Goal: Task Accomplishment & Management: Manage account settings

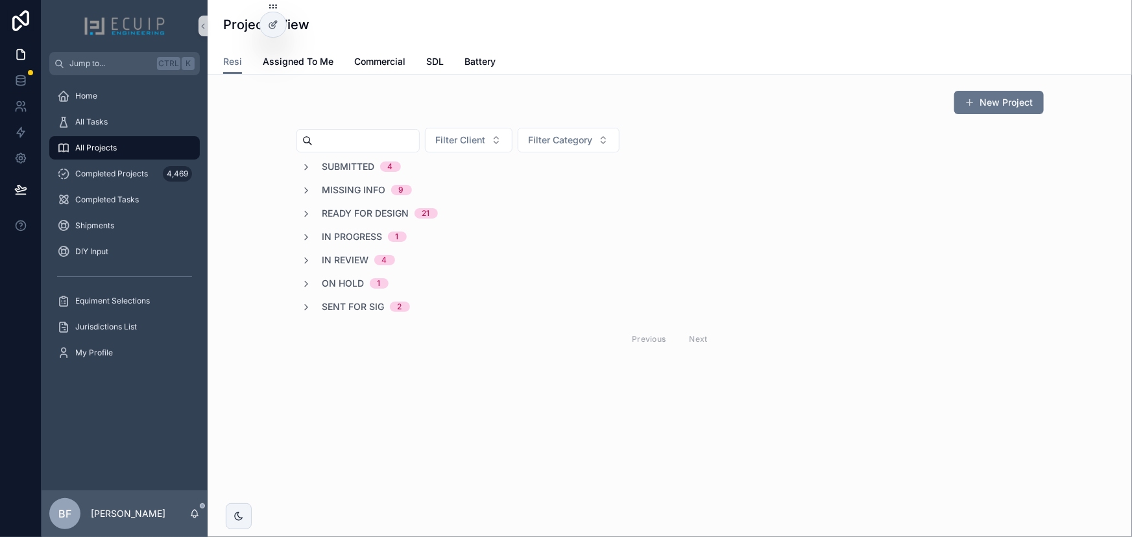
click at [341, 257] on span "In Review" at bounding box center [346, 260] width 47 height 13
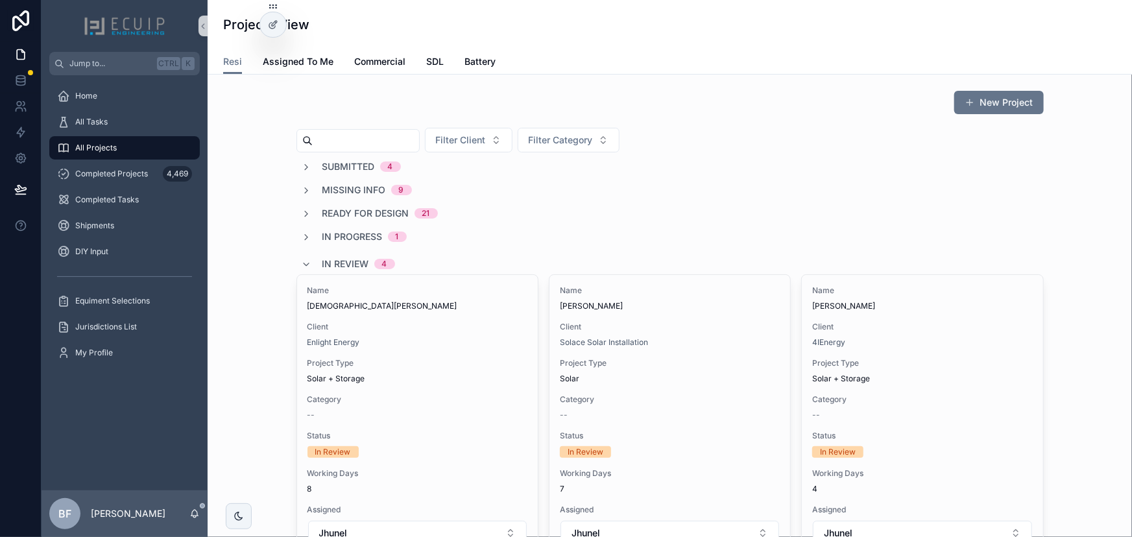
click at [309, 260] on div "In Review 4" at bounding box center [348, 264] width 93 height 21
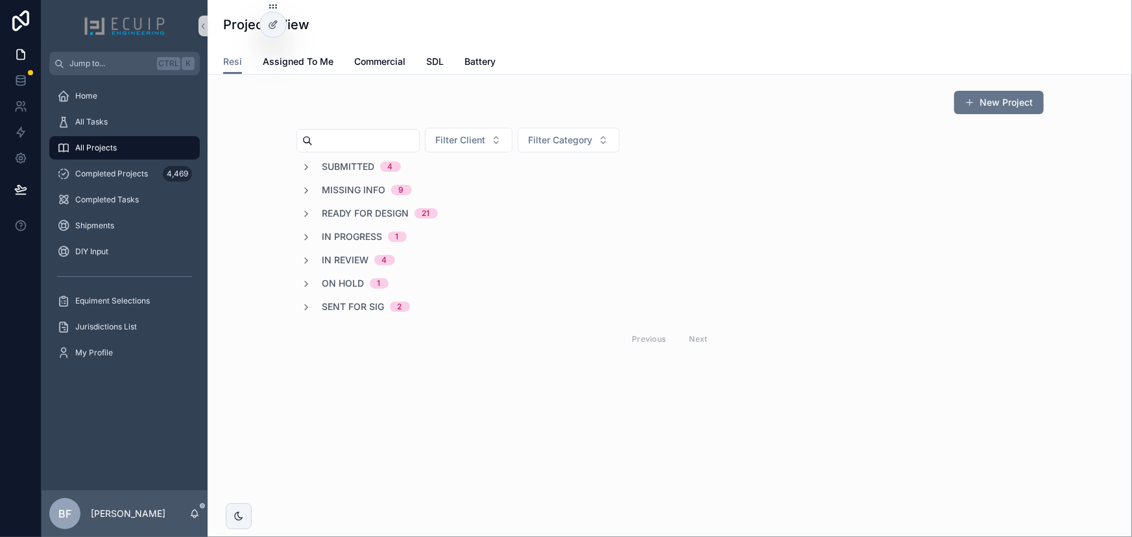
click at [343, 211] on span "Ready for Design" at bounding box center [366, 213] width 87 height 13
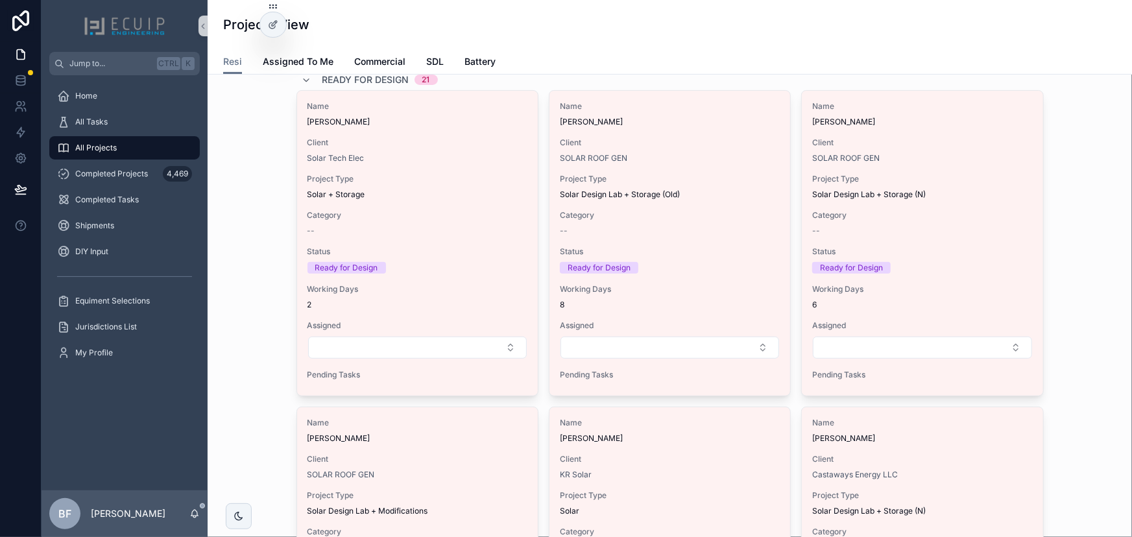
scroll to position [138, 0]
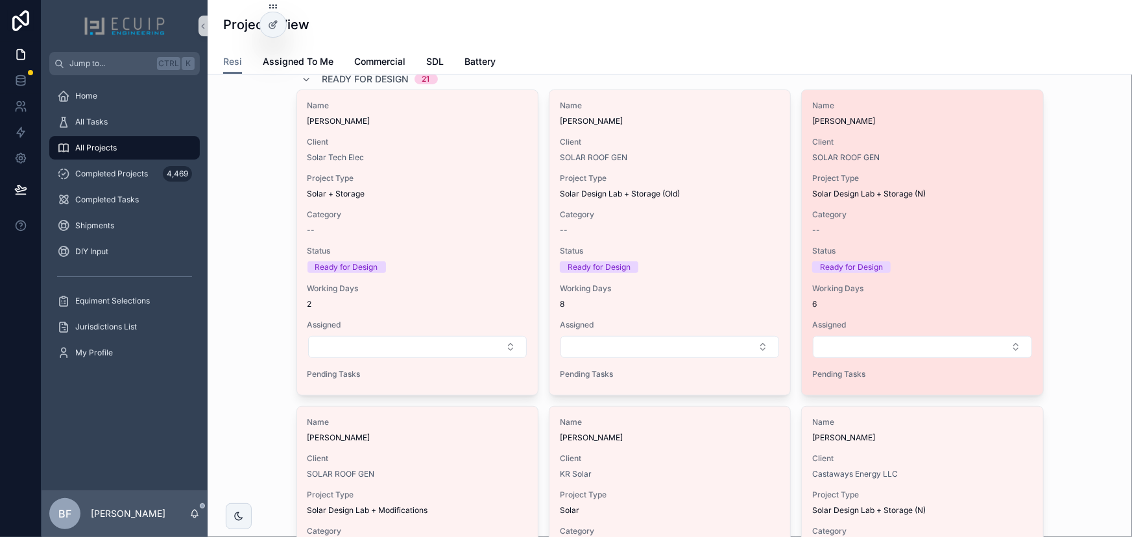
click at [968, 134] on div "Name [PERSON_NAME] III Client SOLAR ROOF GEN Project Type Solar Design Lab + St…" at bounding box center [922, 242] width 241 height 305
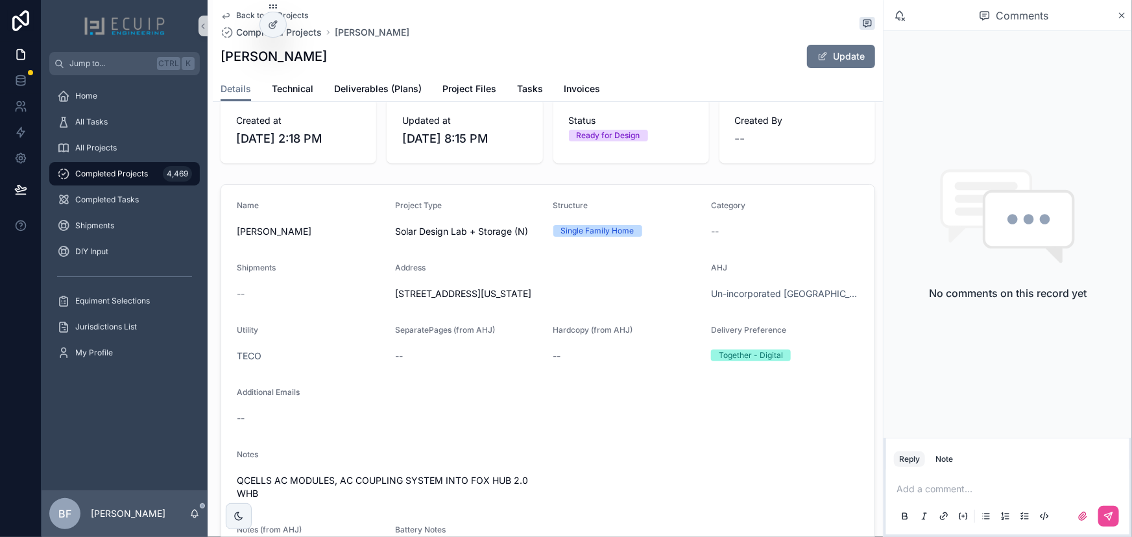
scroll to position [177, 0]
click at [298, 90] on span "Technical" at bounding box center [293, 88] width 42 height 13
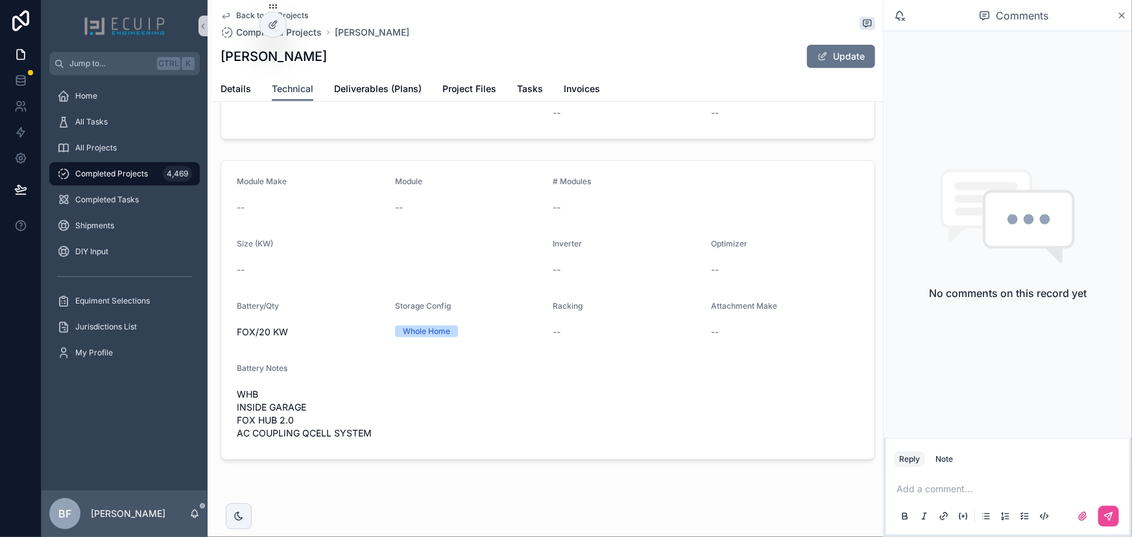
scroll to position [256, 0]
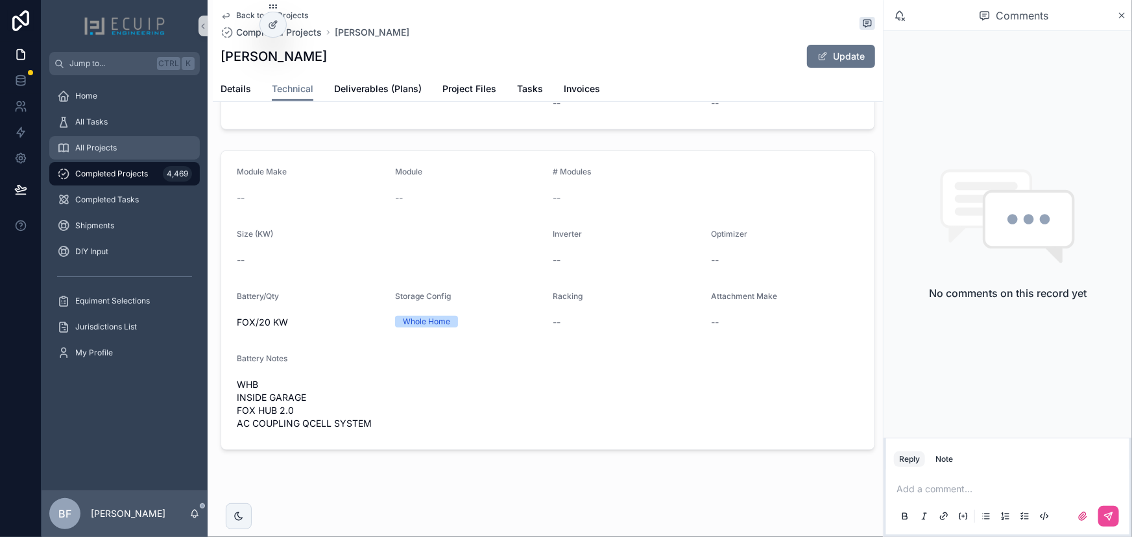
click at [143, 138] on div "All Projects" at bounding box center [124, 148] width 135 height 21
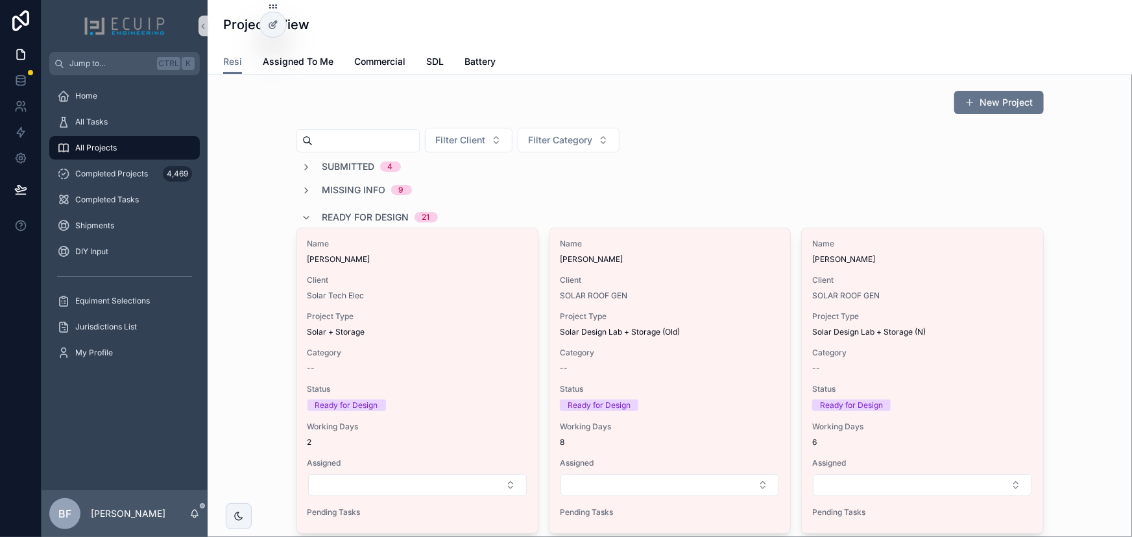
click at [310, 167] on div "Submitted 4" at bounding box center [351, 166] width 99 height 13
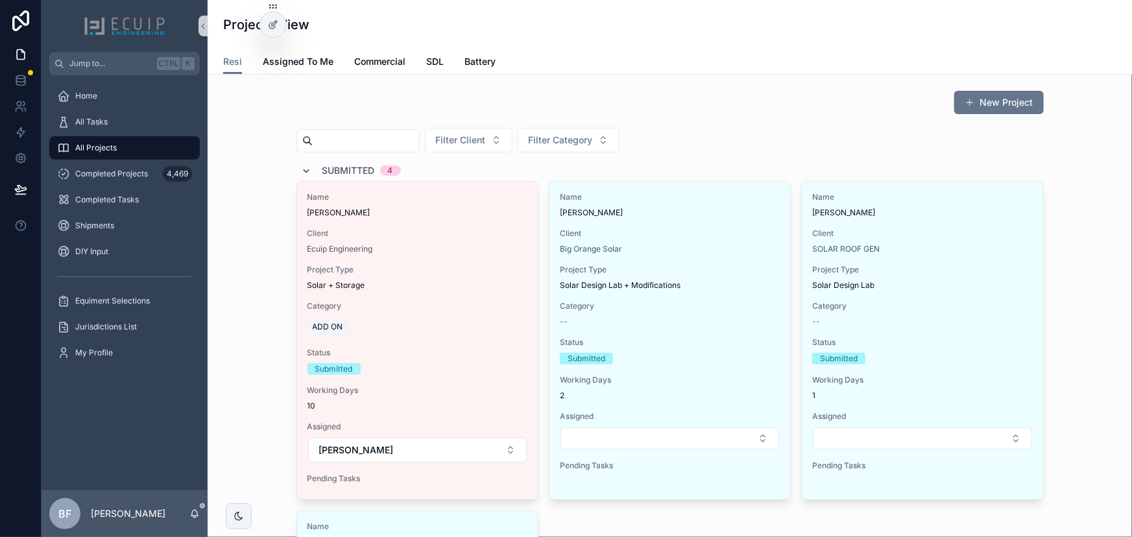
click at [304, 162] on div "Submitted 4" at bounding box center [351, 170] width 99 height 21
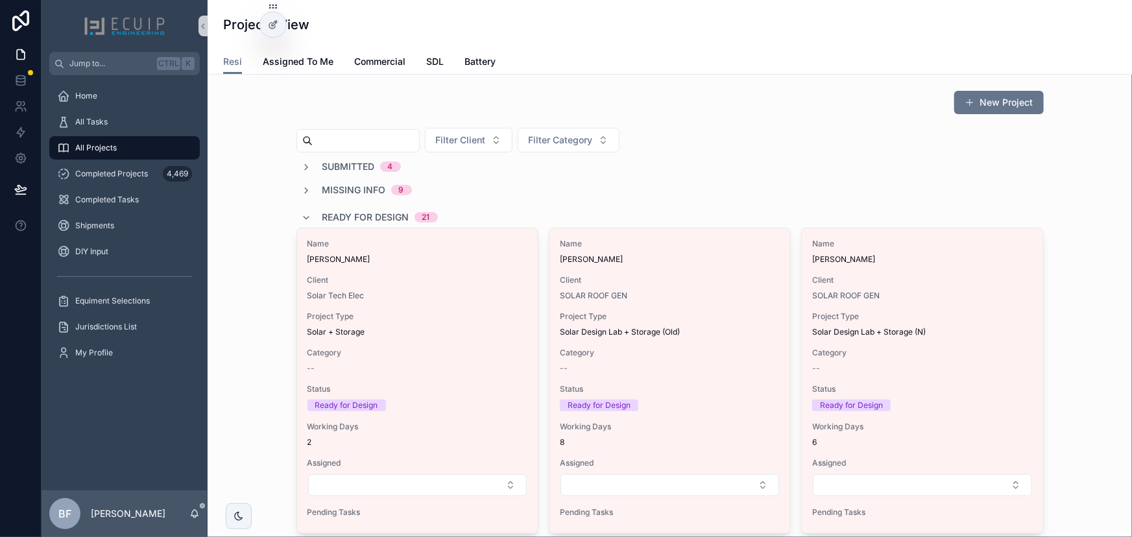
click at [330, 211] on span "Ready for Design" at bounding box center [366, 217] width 87 height 13
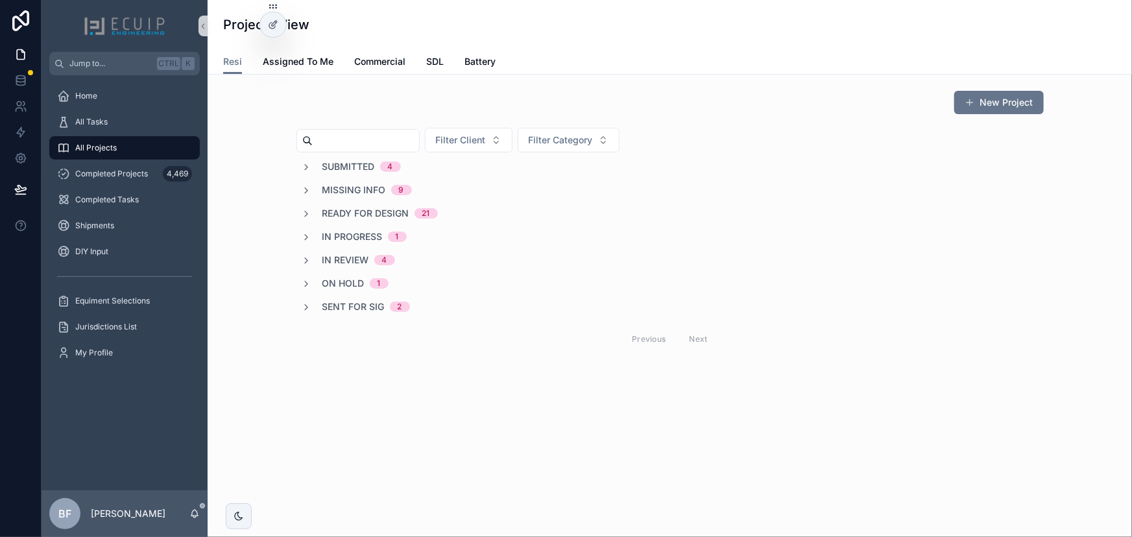
click at [354, 310] on span "Sent for Sig" at bounding box center [354, 306] width 62 height 13
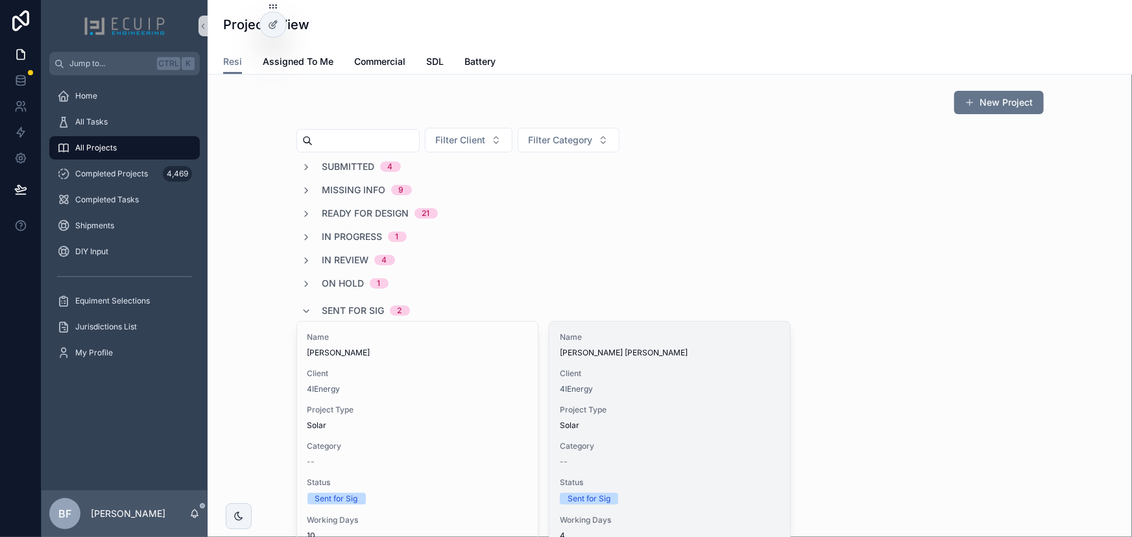
click at [639, 356] on span "[PERSON_NAME] [PERSON_NAME]" at bounding box center [670, 353] width 220 height 10
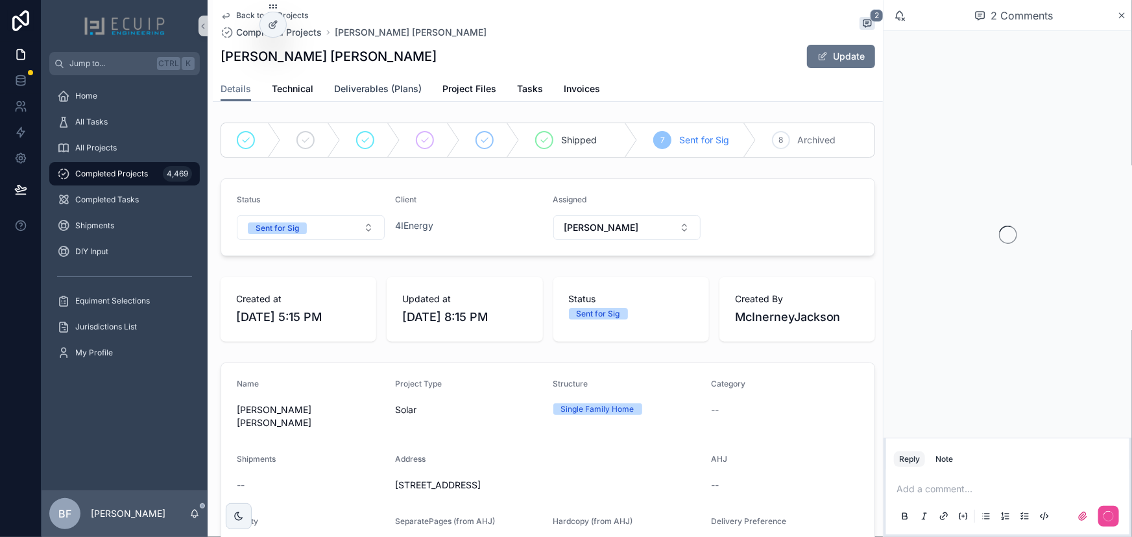
click at [393, 95] on link "Deliverables (Plans)" at bounding box center [378, 90] width 88 height 26
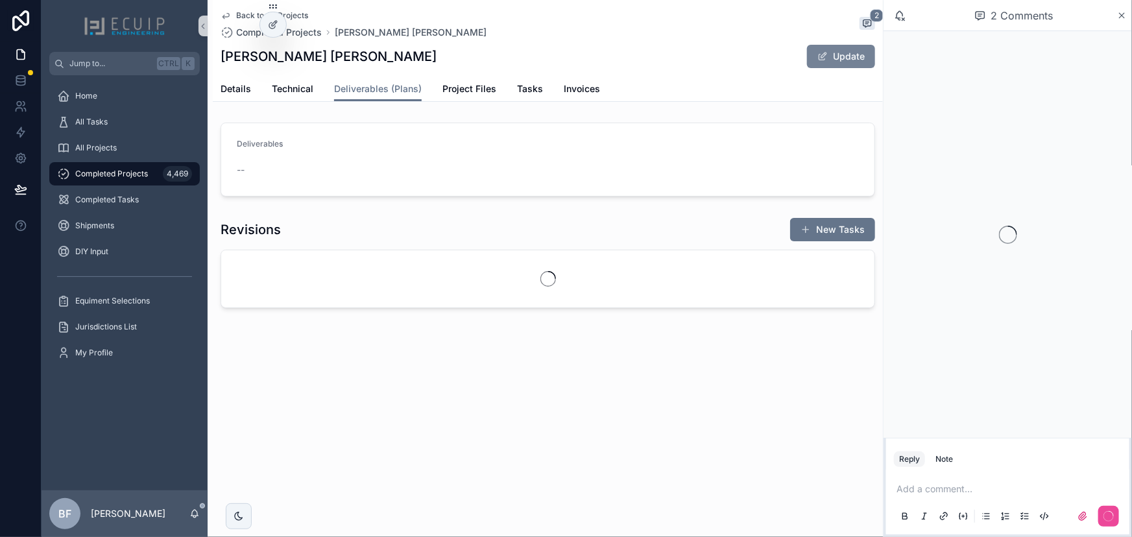
click at [845, 62] on button "Update" at bounding box center [841, 56] width 68 height 23
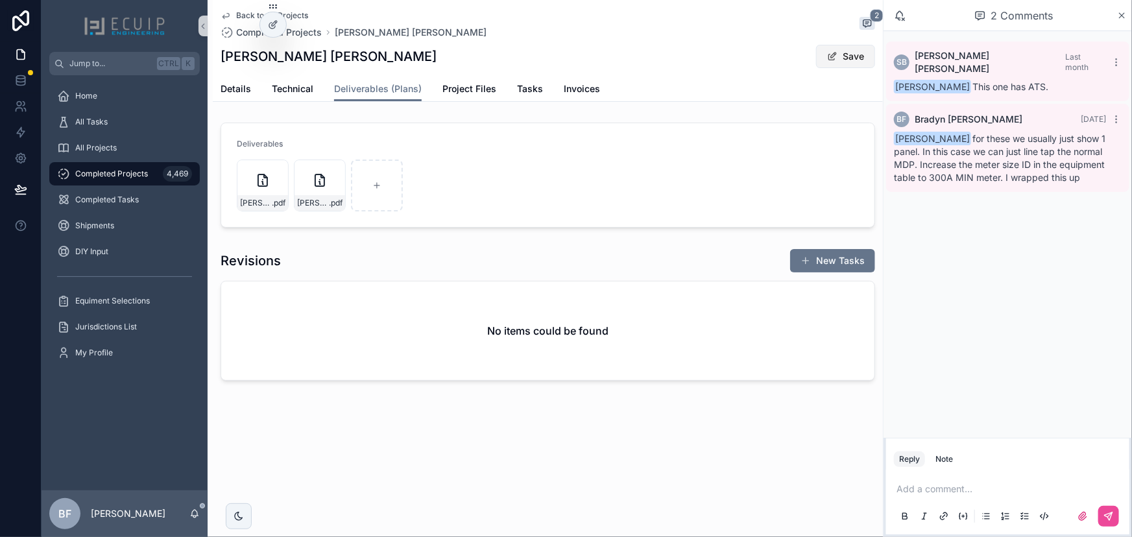
click at [844, 55] on button "Save" at bounding box center [845, 56] width 59 height 23
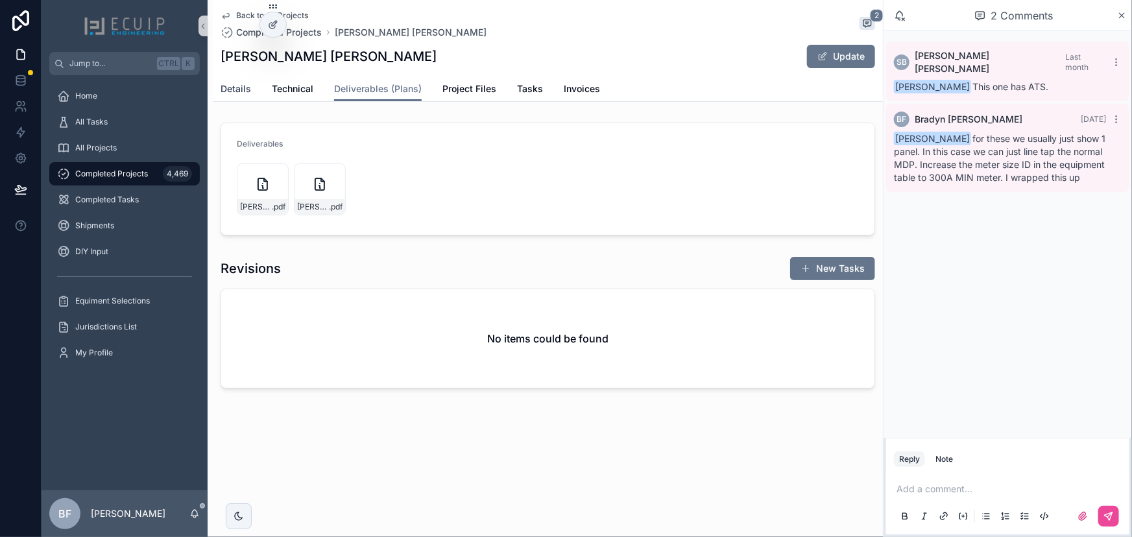
click at [234, 91] on span "Details" at bounding box center [236, 88] width 30 height 13
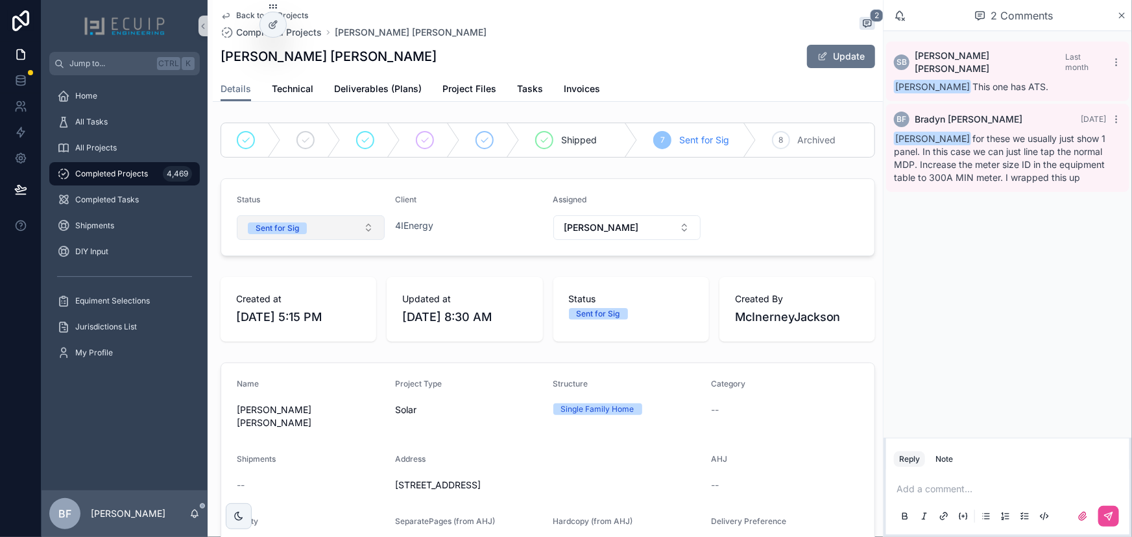
click at [292, 218] on button "Sent for Sig" at bounding box center [311, 227] width 148 height 25
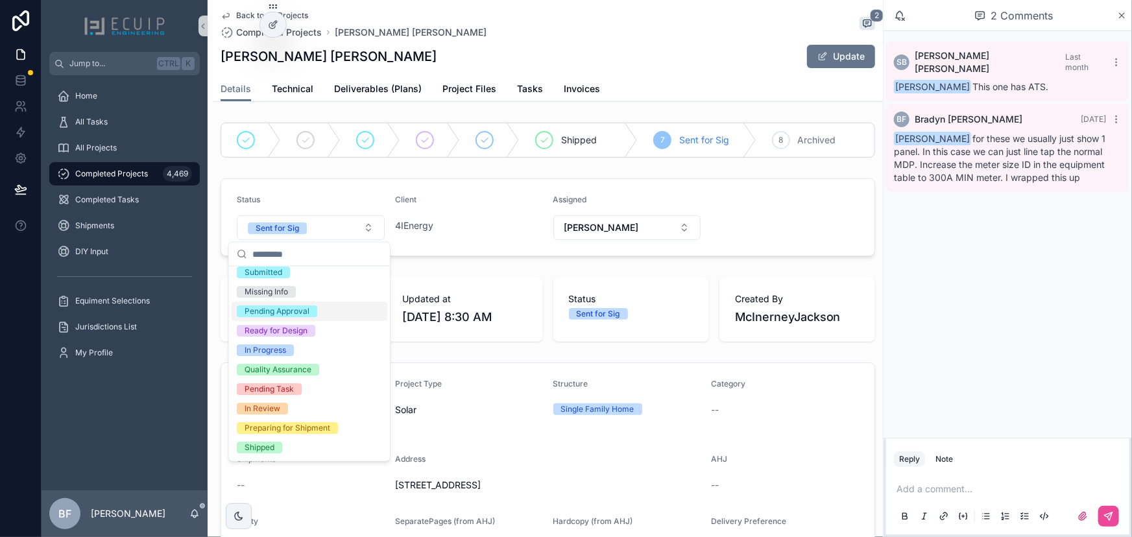
scroll to position [102, 0]
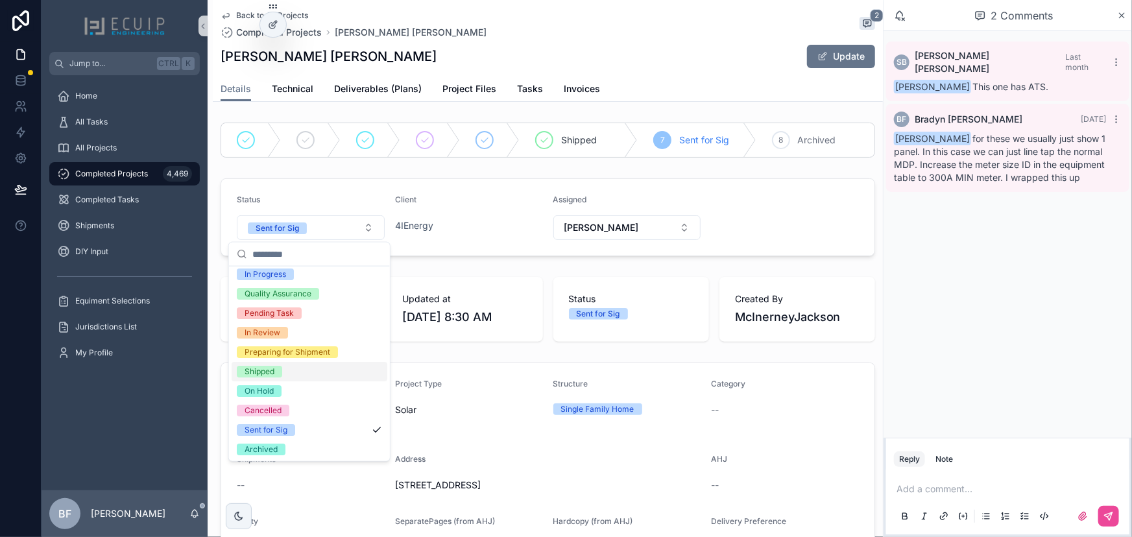
click at [261, 367] on div "Shipped" at bounding box center [260, 372] width 30 height 12
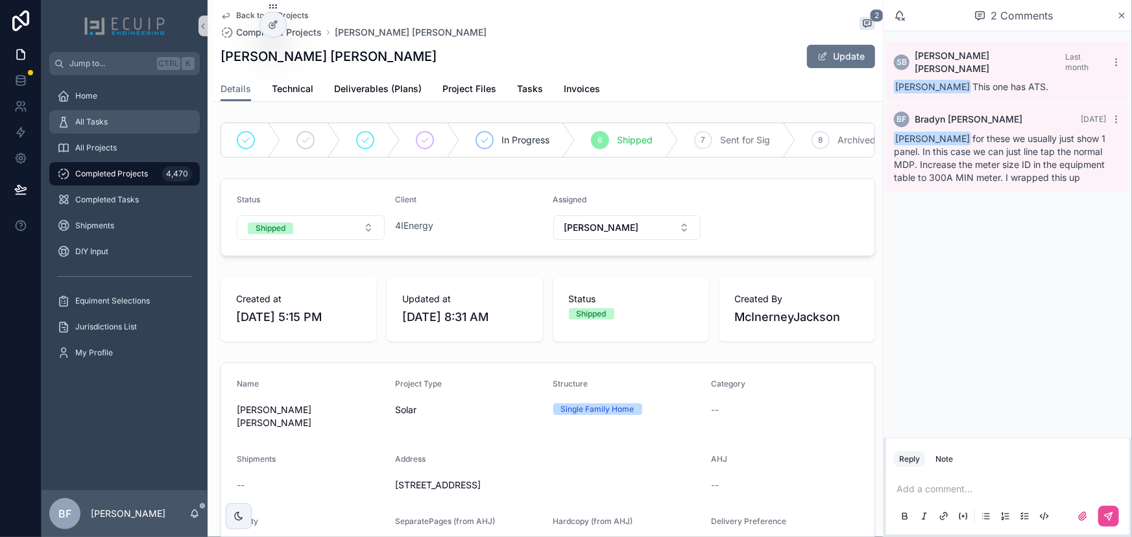
click at [125, 127] on div "All Tasks" at bounding box center [124, 122] width 135 height 21
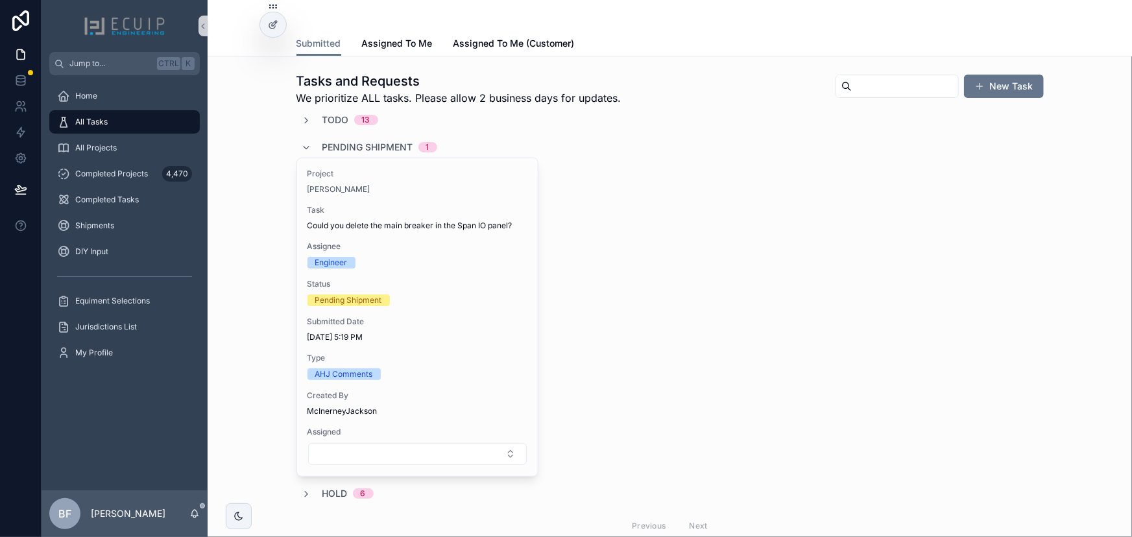
click at [332, 141] on span "Pending Shipment" at bounding box center [368, 147] width 91 height 13
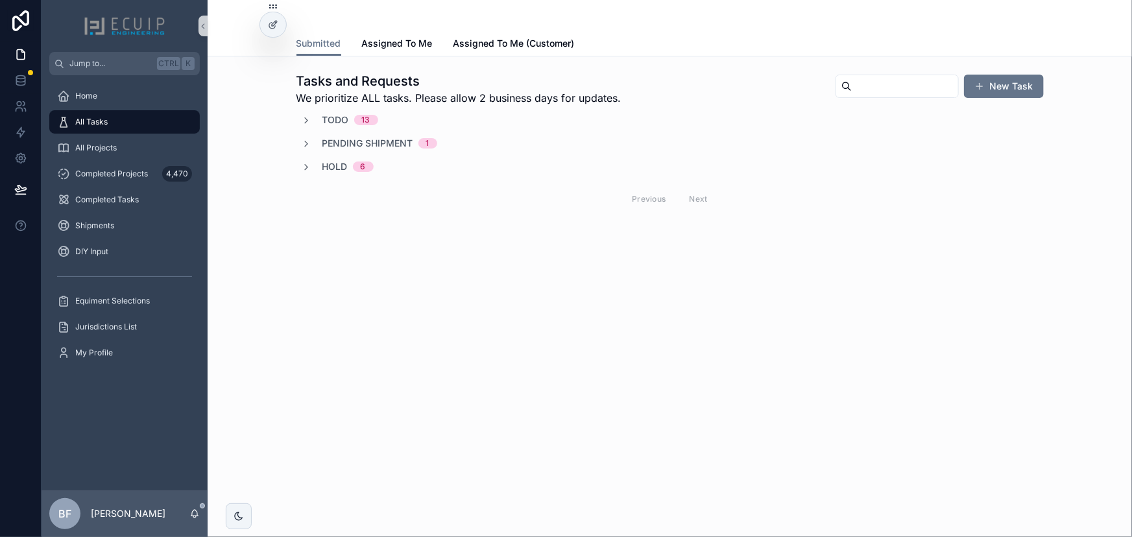
click at [334, 118] on span "Todo" at bounding box center [336, 120] width 27 height 13
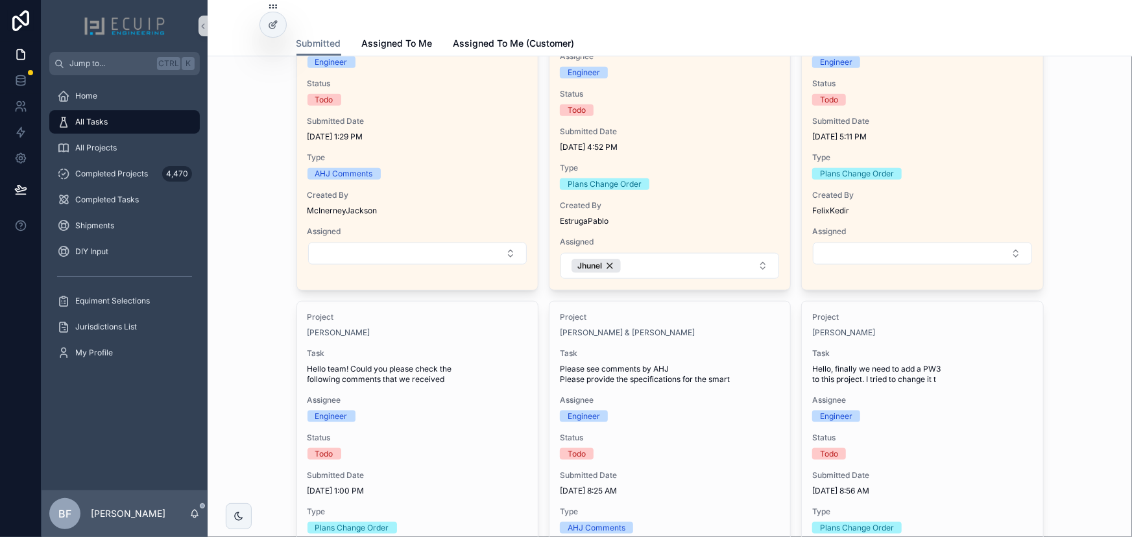
scroll to position [590, 0]
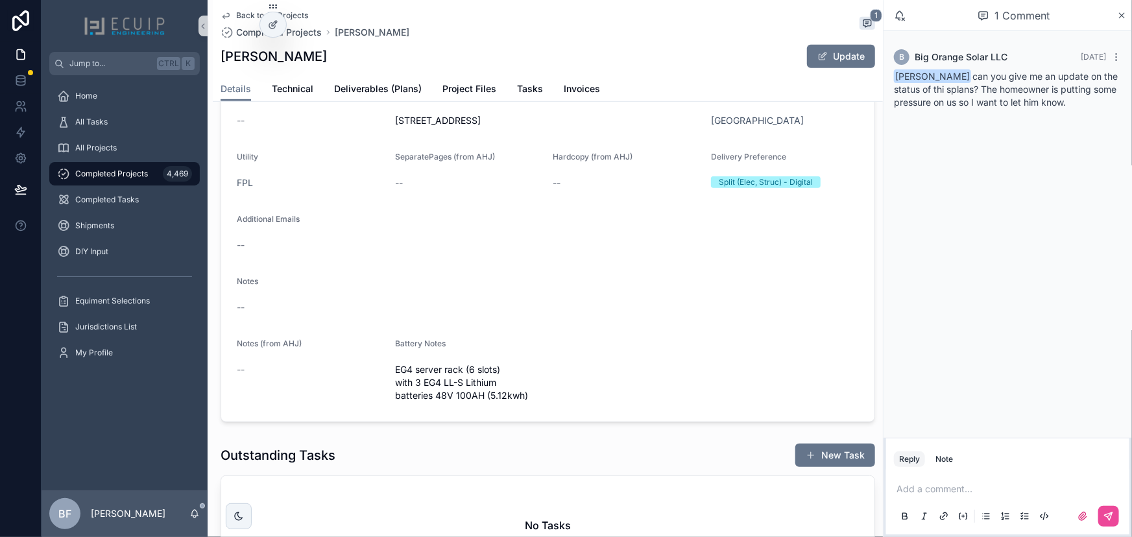
scroll to position [354, 0]
drag, startPoint x: 450, startPoint y: 89, endPoint x: 467, endPoint y: 92, distance: 17.2
click at [451, 89] on span "Project Files" at bounding box center [470, 88] width 54 height 13
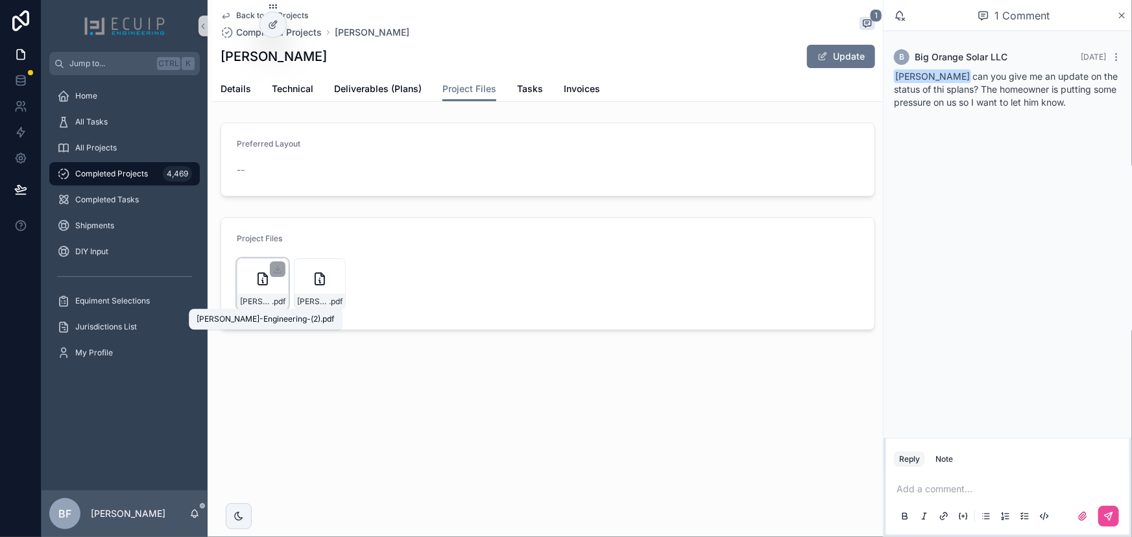
click at [262, 301] on span "JAMES-MINNS-Engineering-(2)" at bounding box center [256, 302] width 32 height 10
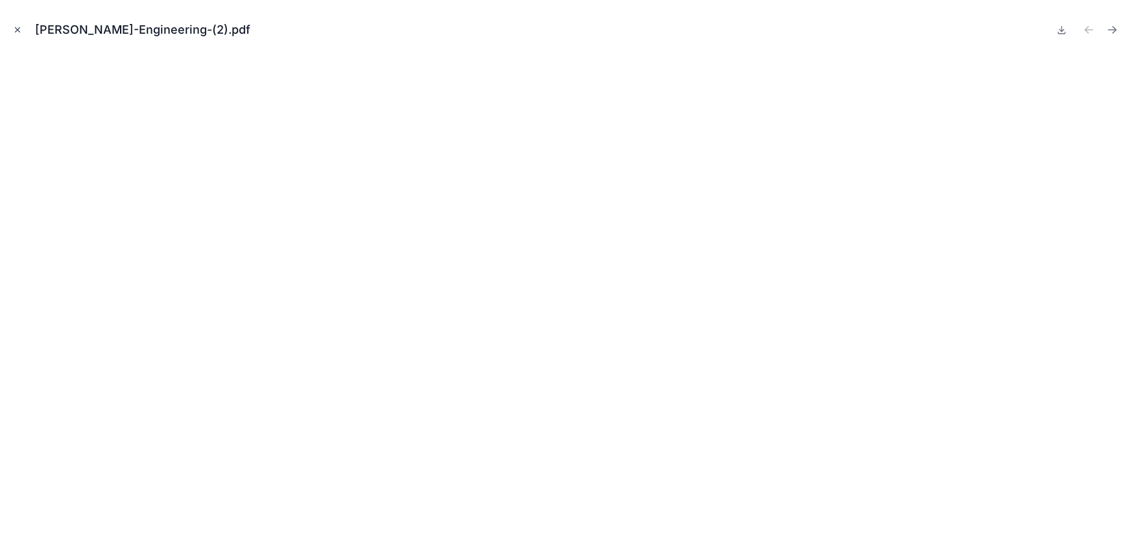
click at [17, 29] on icon "Close modal" at bounding box center [18, 30] width 5 height 5
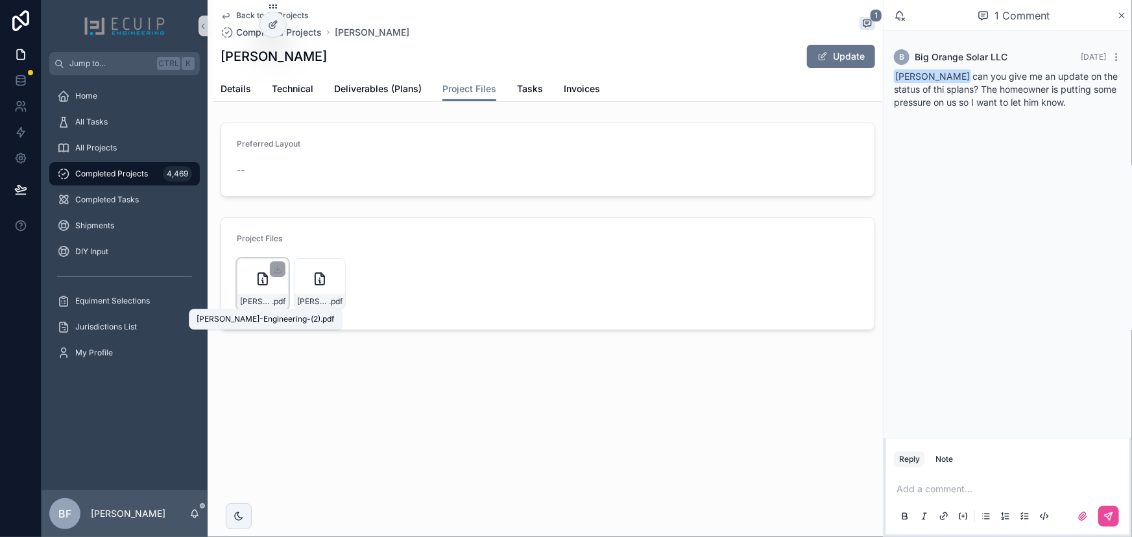
click at [263, 298] on span "JAMES-MINNS-Engineering-(2)" at bounding box center [256, 302] width 32 height 10
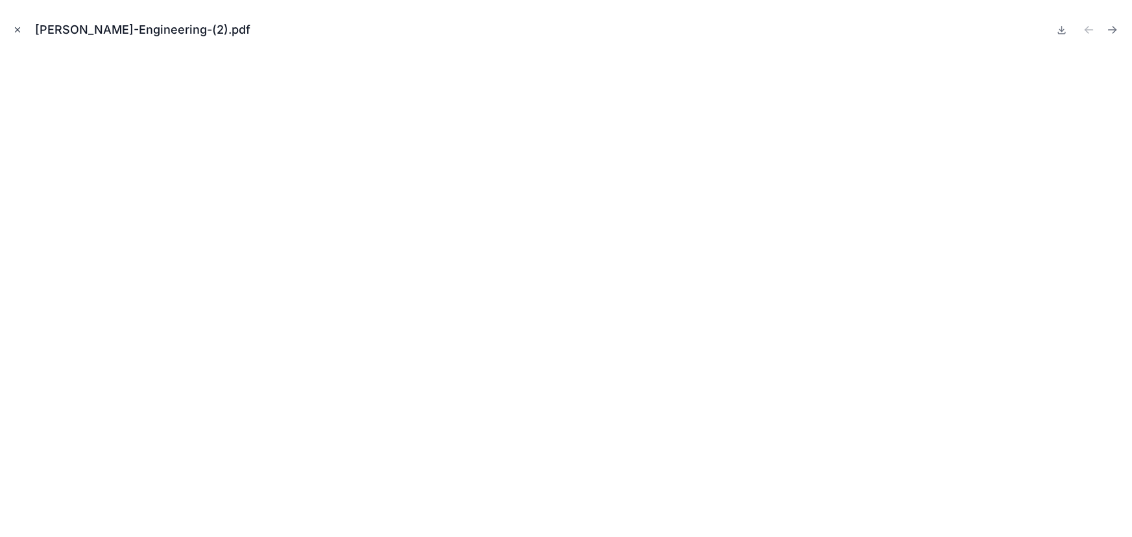
click at [13, 25] on icon "Close modal" at bounding box center [17, 29] width 9 height 9
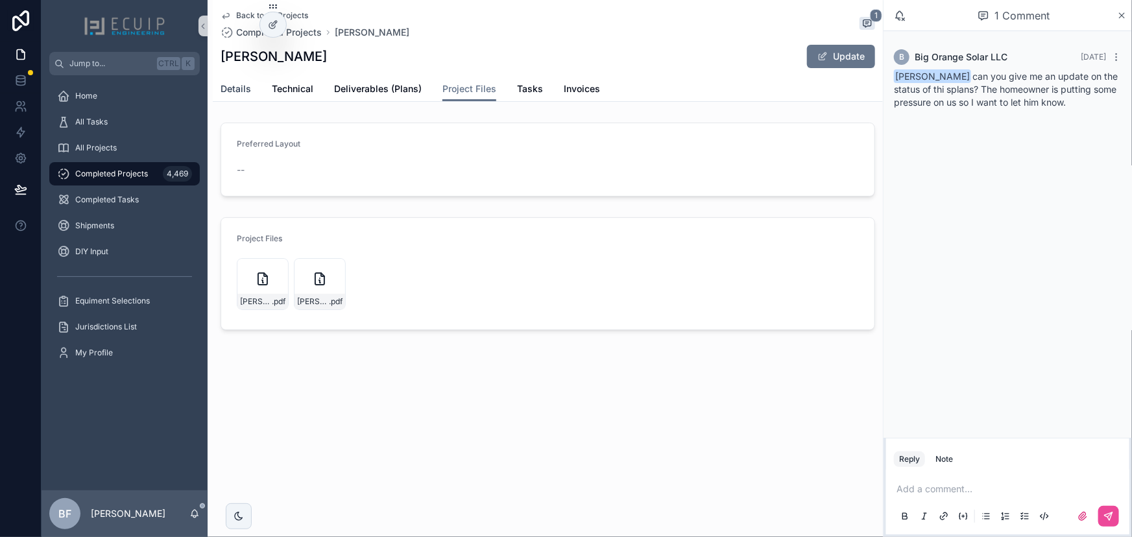
click at [228, 95] on link "Details" at bounding box center [236, 90] width 30 height 26
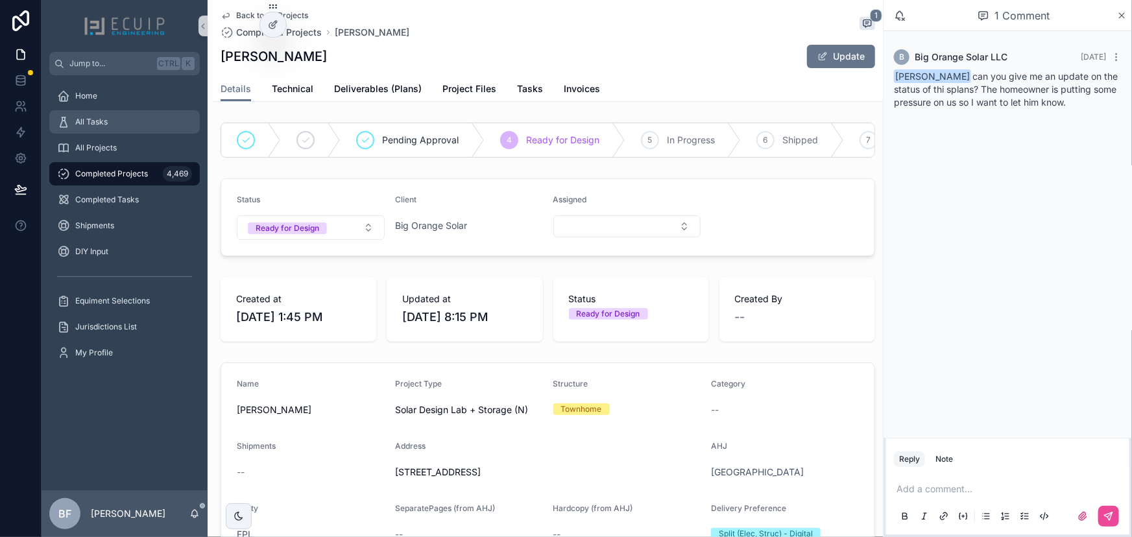
click at [123, 123] on div "All Tasks" at bounding box center [124, 122] width 135 height 21
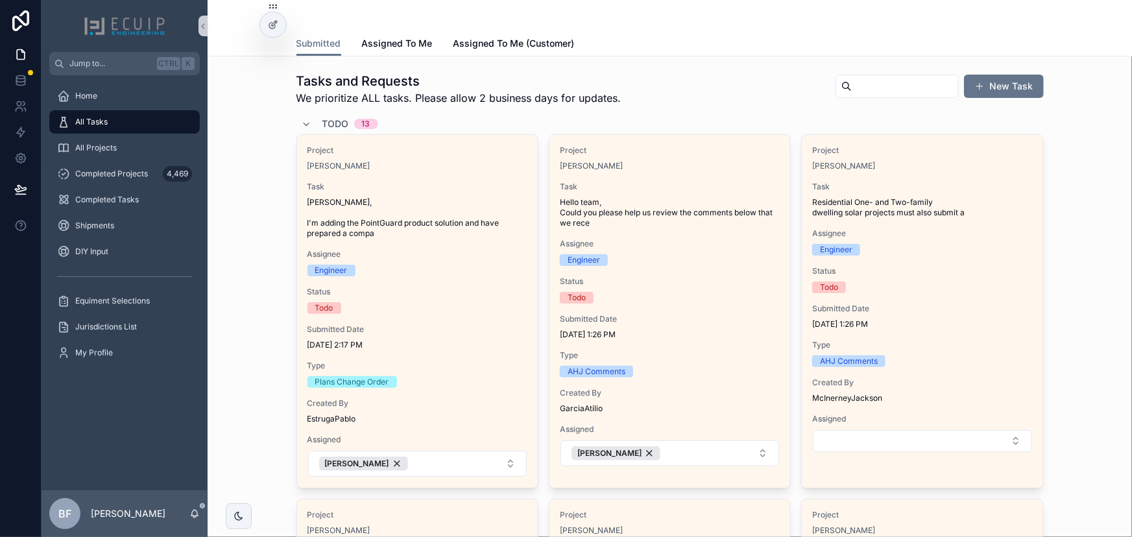
click at [328, 116] on div "Todo 13" at bounding box center [351, 124] width 56 height 21
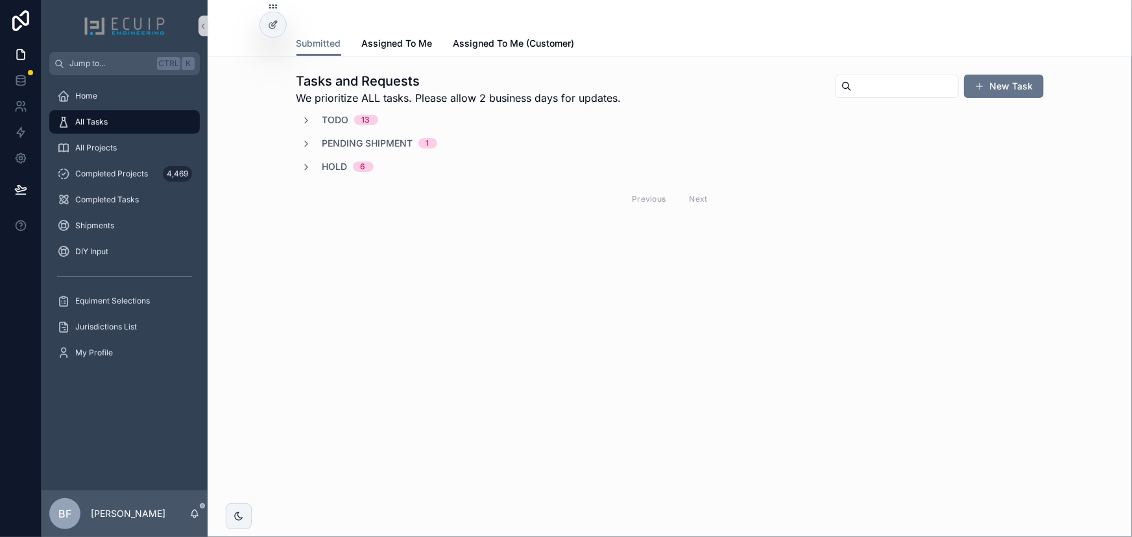
click at [352, 145] on span "Pending Shipment" at bounding box center [368, 143] width 91 height 13
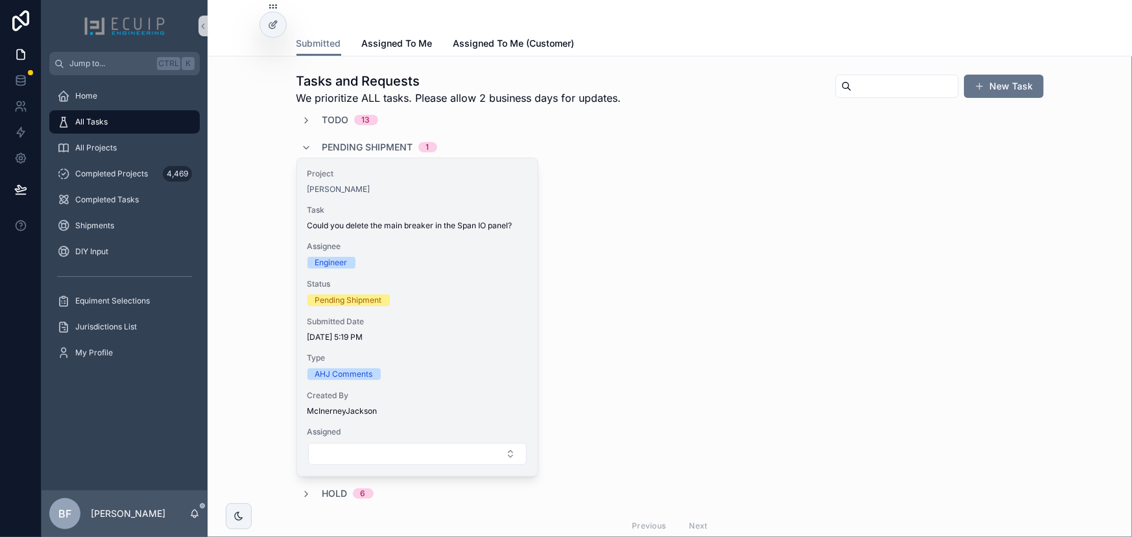
click at [446, 179] on div "Project Matthew Dunwoody" at bounding box center [418, 182] width 220 height 26
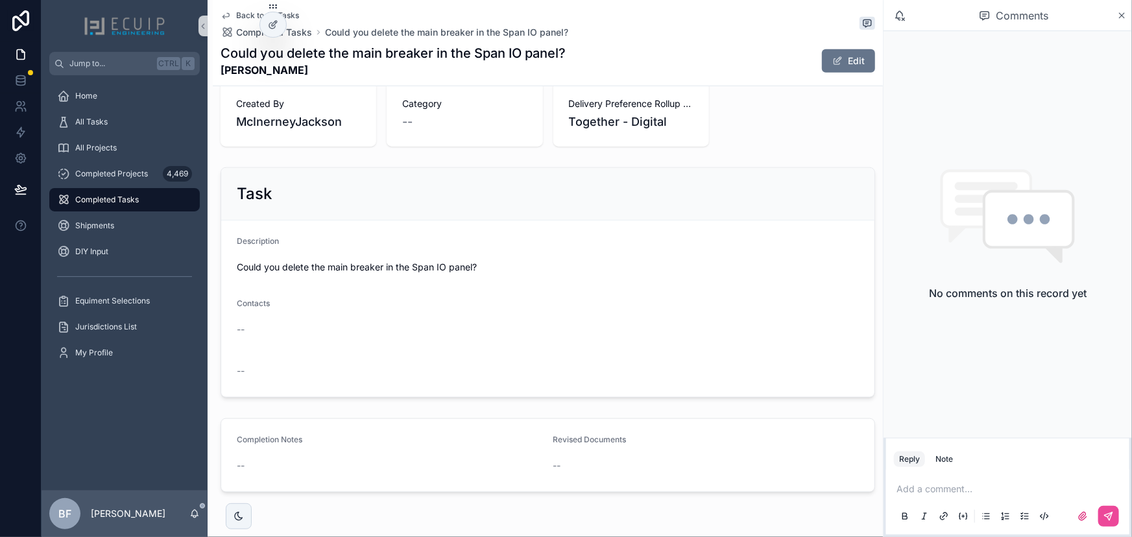
scroll to position [419, 0]
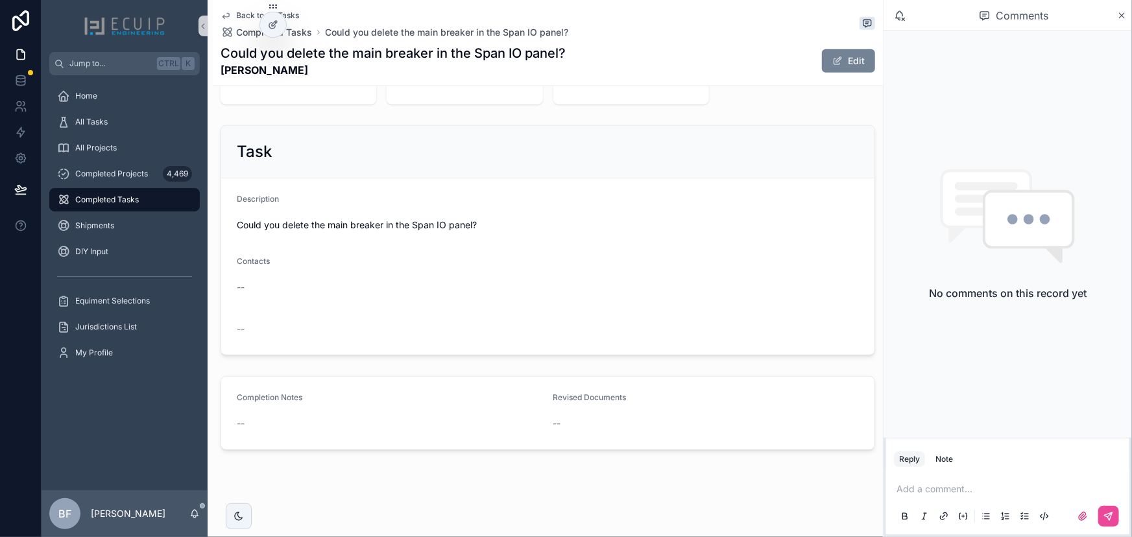
click at [853, 62] on button "Edit" at bounding box center [848, 60] width 53 height 23
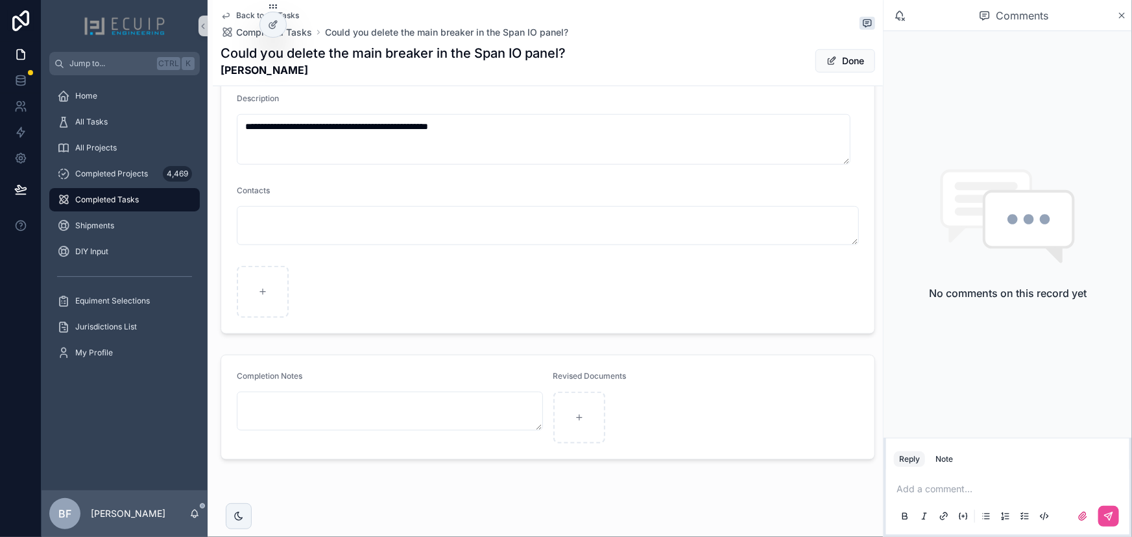
scroll to position [532, 0]
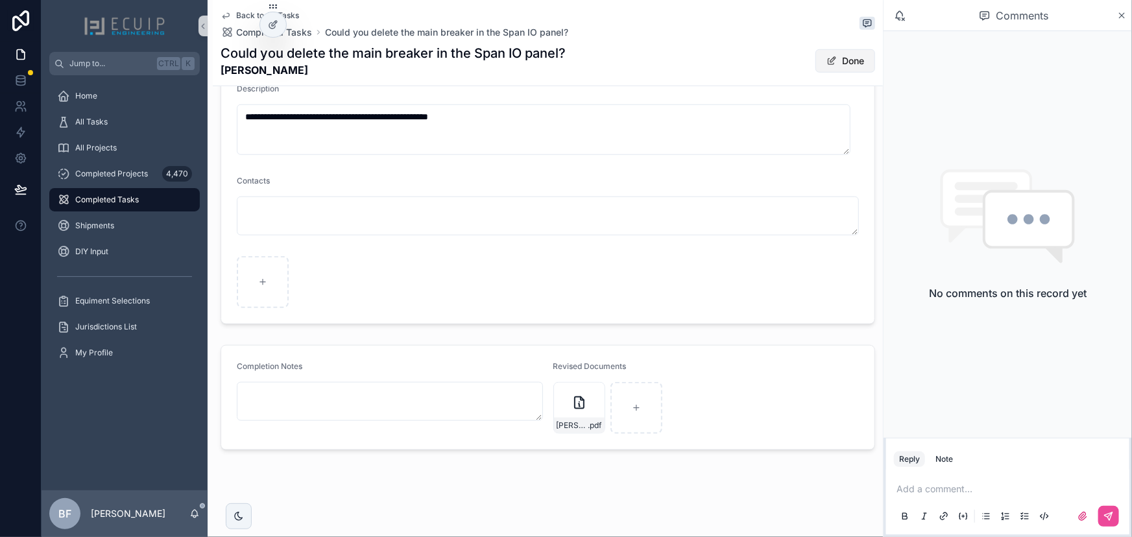
click at [816, 70] on button "Done" at bounding box center [846, 60] width 60 height 23
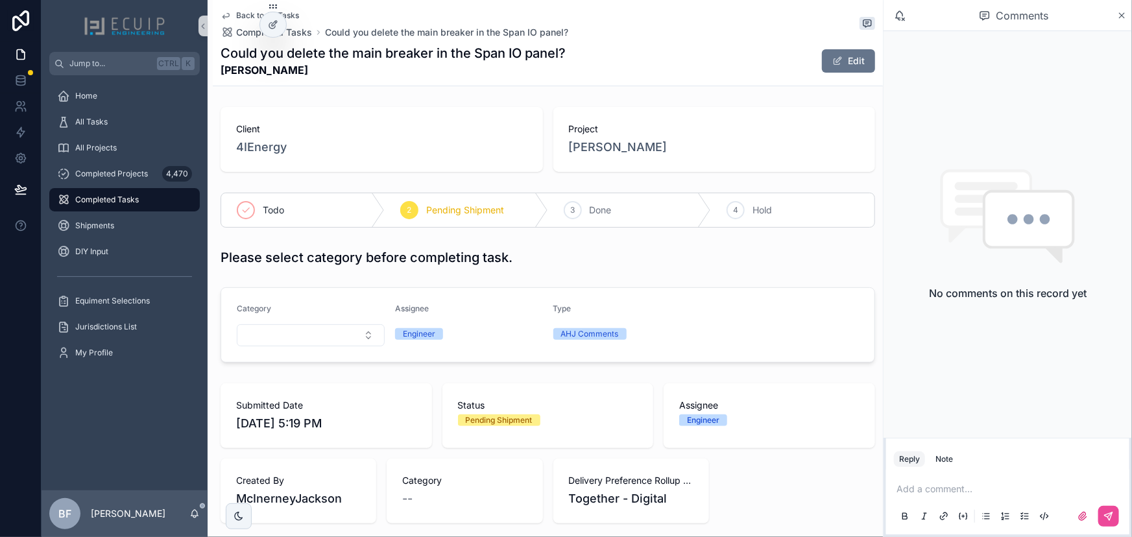
scroll to position [0, 0]
click at [601, 202] on div "3 Done" at bounding box center [630, 210] width 164 height 34
click at [104, 115] on div "All Tasks" at bounding box center [124, 122] width 135 height 21
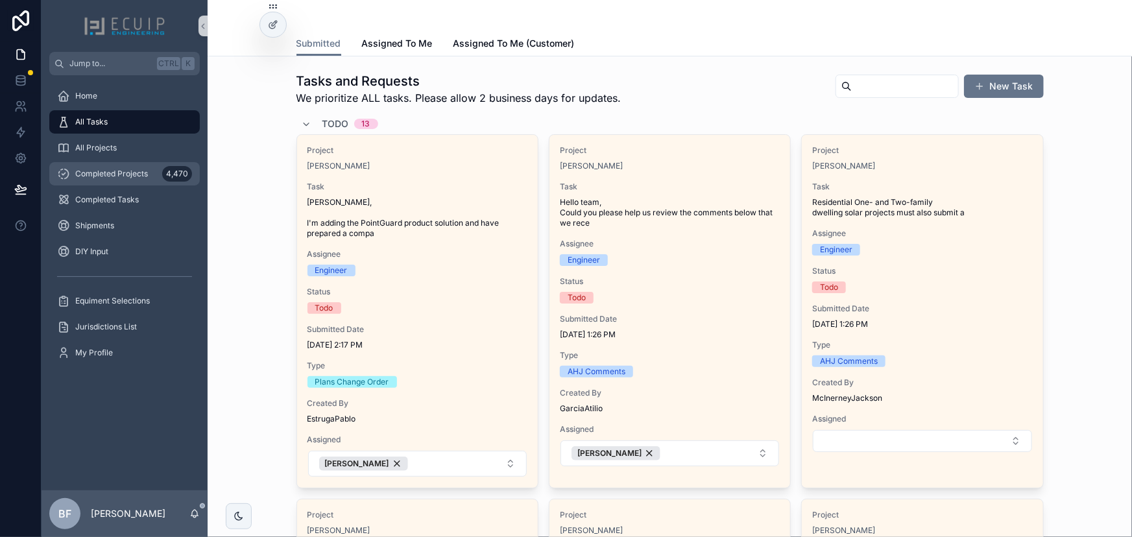
drag, startPoint x: 114, startPoint y: 182, endPoint x: 177, endPoint y: 179, distance: 63.0
click at [114, 182] on div "Completed Projects 4,470" at bounding box center [124, 174] width 135 height 21
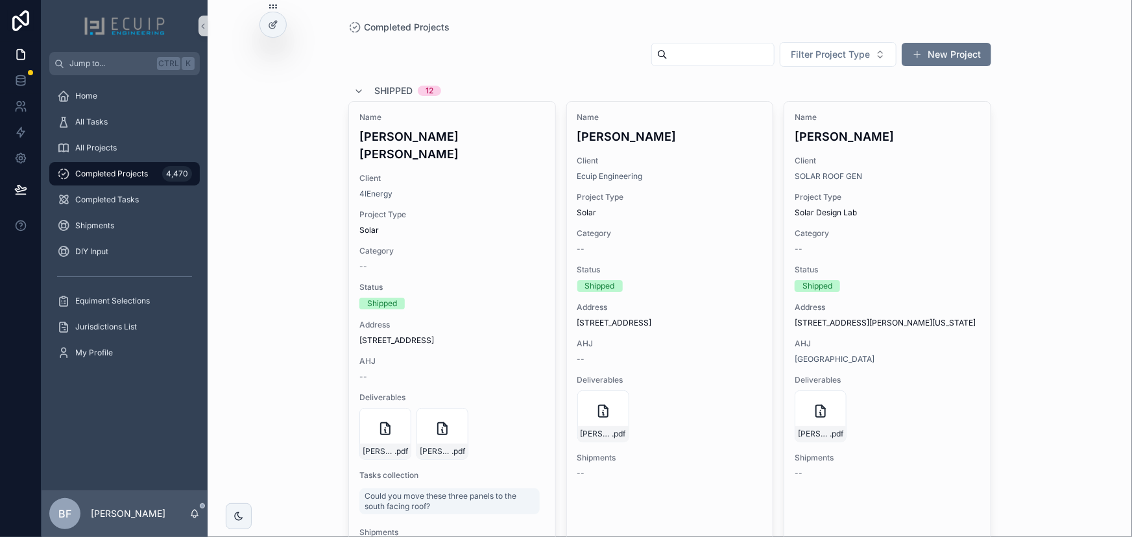
click at [668, 58] on input "scrollable content" at bounding box center [721, 54] width 106 height 18
paste input "**********"
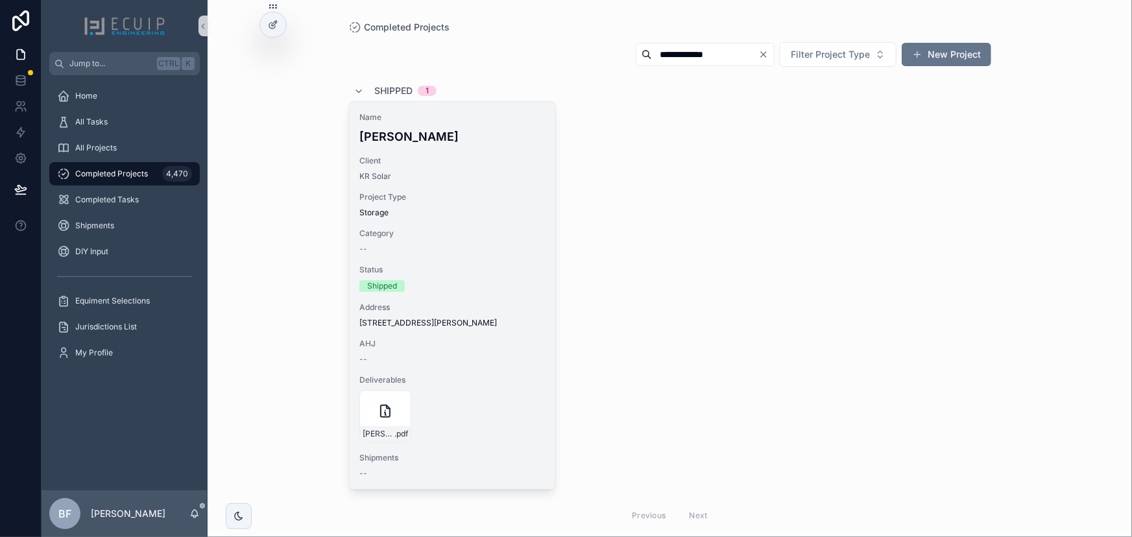
type input "**********"
click at [469, 160] on span "Client" at bounding box center [453, 161] width 186 height 10
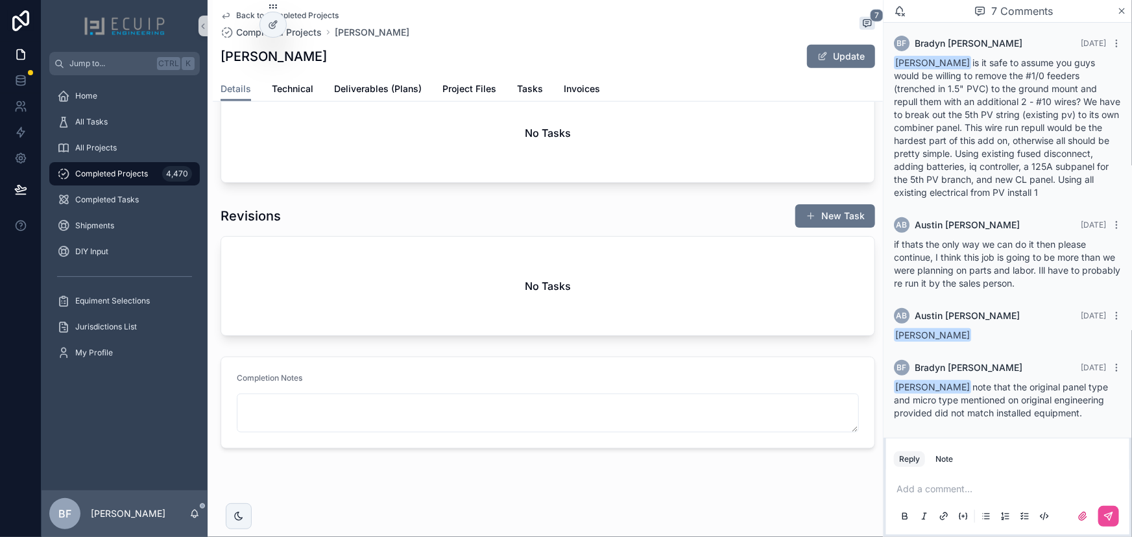
scroll to position [725, 0]
click at [119, 152] on div "All Projects" at bounding box center [124, 148] width 135 height 21
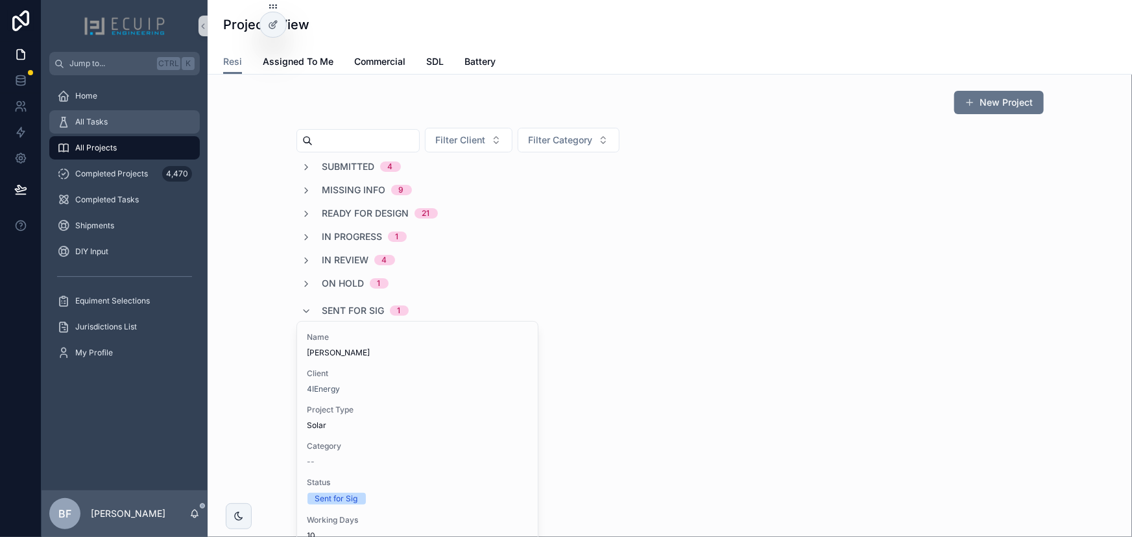
click at [146, 125] on div "All Tasks" at bounding box center [124, 122] width 135 height 21
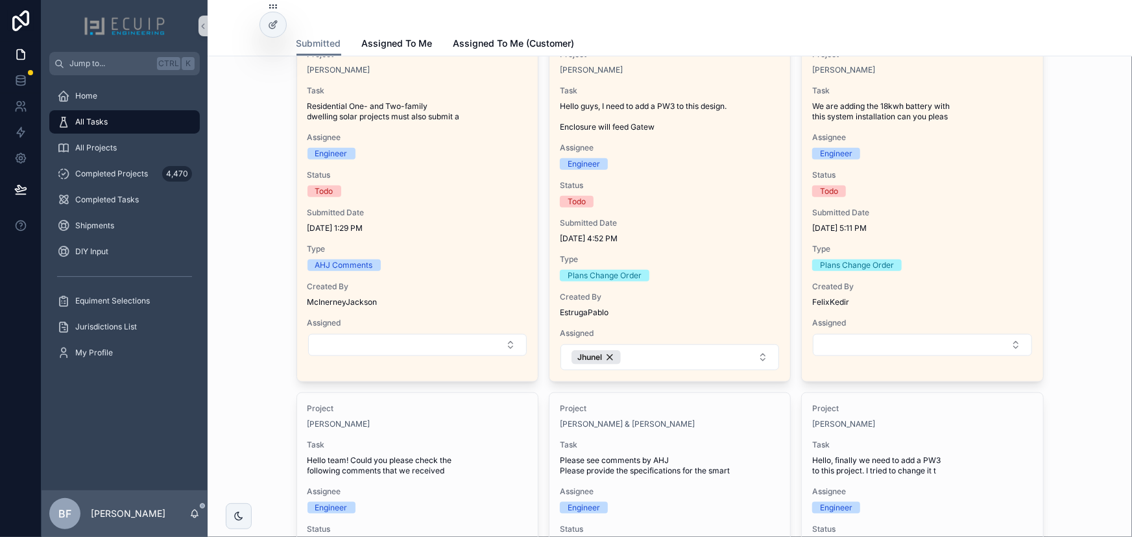
scroll to position [531, 0]
